Goal: Information Seeking & Learning: Check status

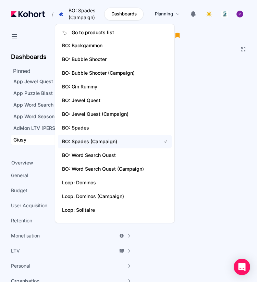
scroll to position [7, 0]
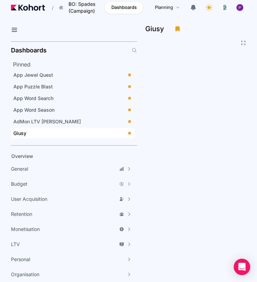
click at [246, 42] on icon at bounding box center [243, 42] width 5 height 5
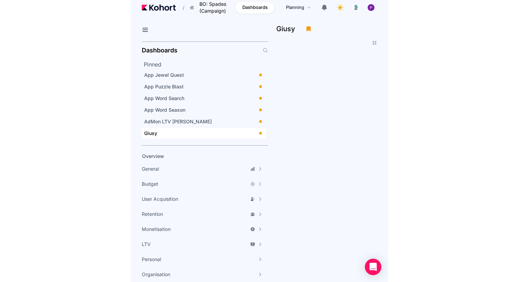
scroll to position [0, 0]
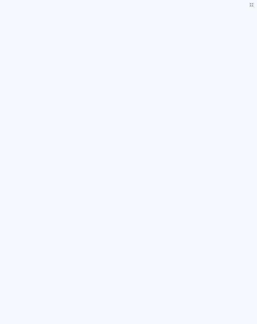
click at [251, 7] on icon at bounding box center [251, 4] width 5 height 5
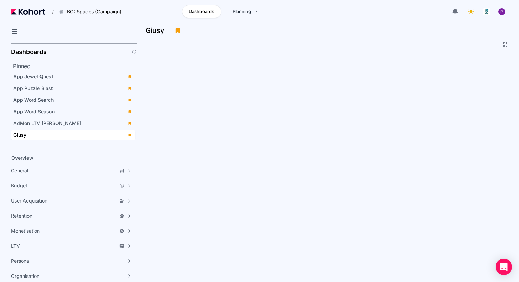
scroll to position [2, 0]
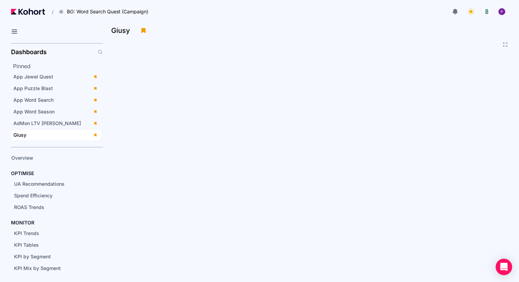
scroll to position [33, 0]
